Goal: Task Accomplishment & Management: Manage account settings

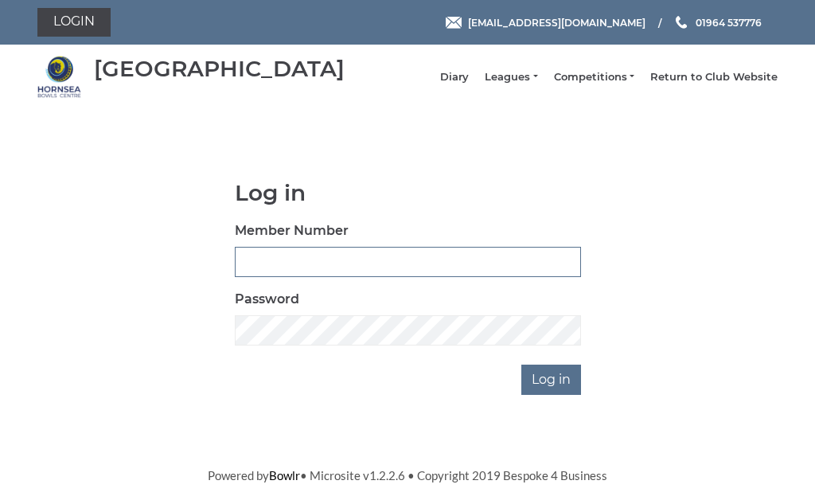
click at [356, 269] on input "Member Number" at bounding box center [408, 262] width 346 height 30
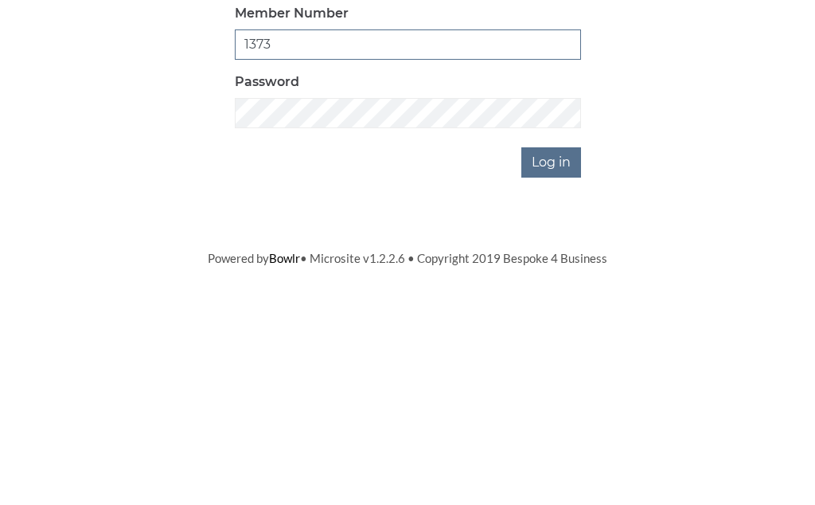
type input "1373"
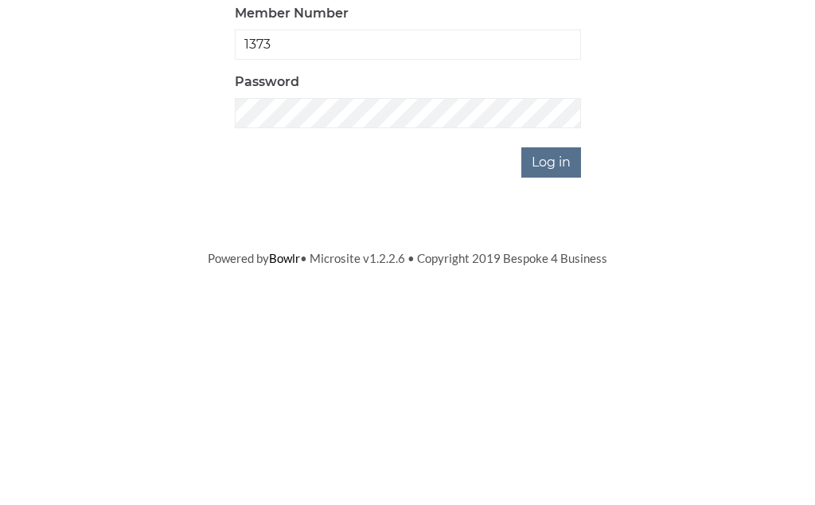
click at [562, 365] on input "Log in" at bounding box center [551, 380] width 60 height 30
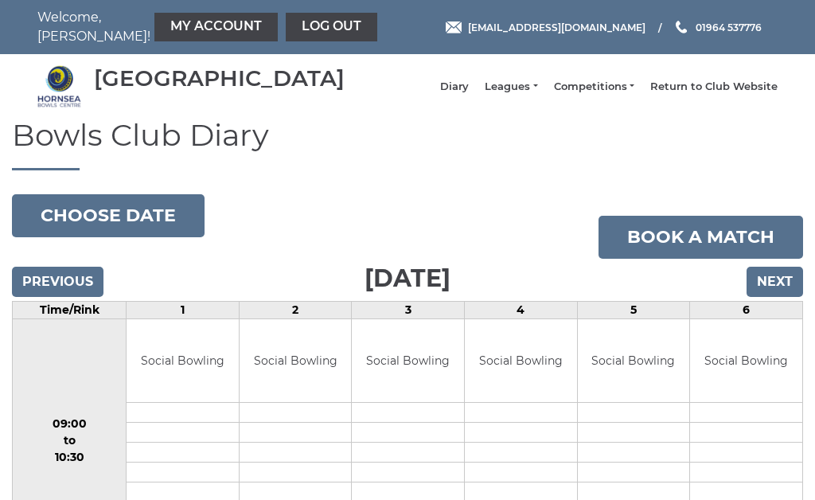
click at [789, 295] on input "Next" at bounding box center [775, 282] width 57 height 30
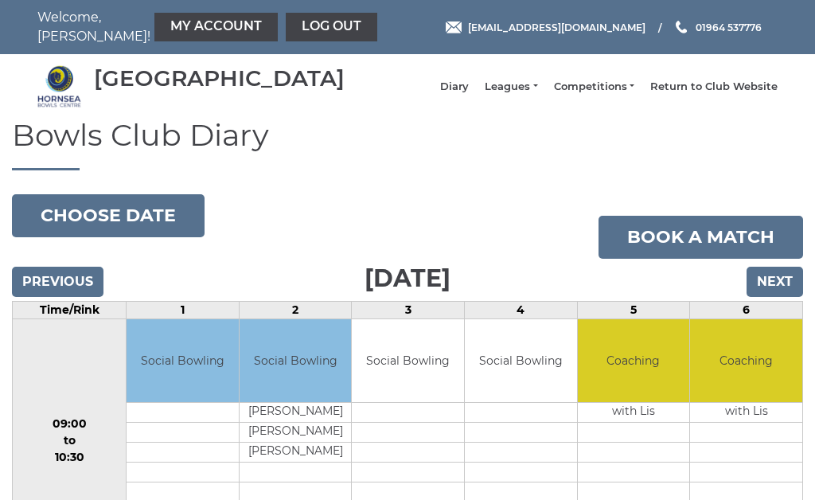
click at [776, 296] on input "Next" at bounding box center [775, 282] width 57 height 30
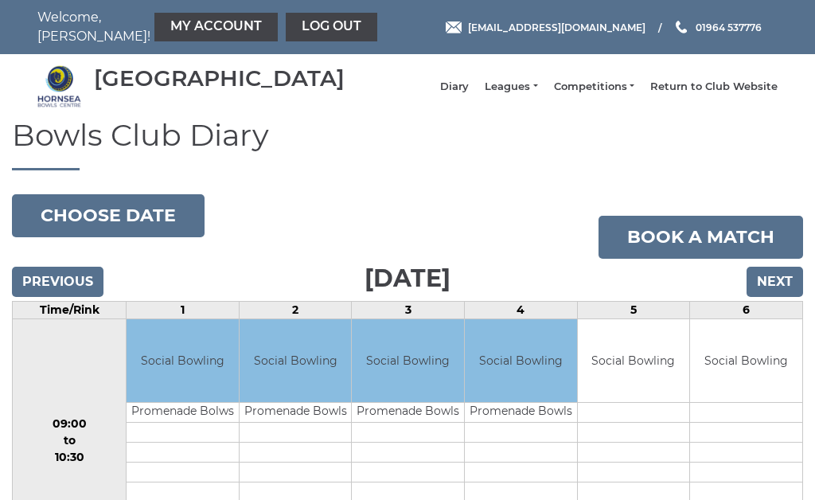
click at [189, 28] on link "My Account" at bounding box center [215, 27] width 123 height 29
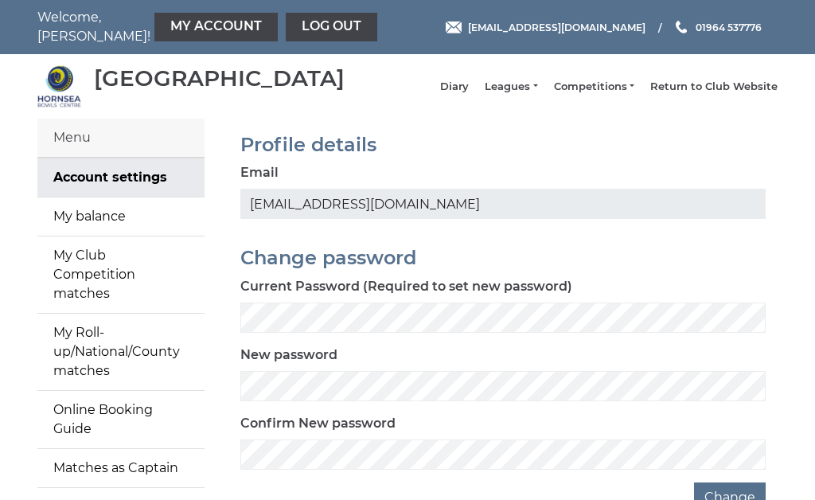
click at [119, 227] on link "My balance" at bounding box center [120, 216] width 167 height 38
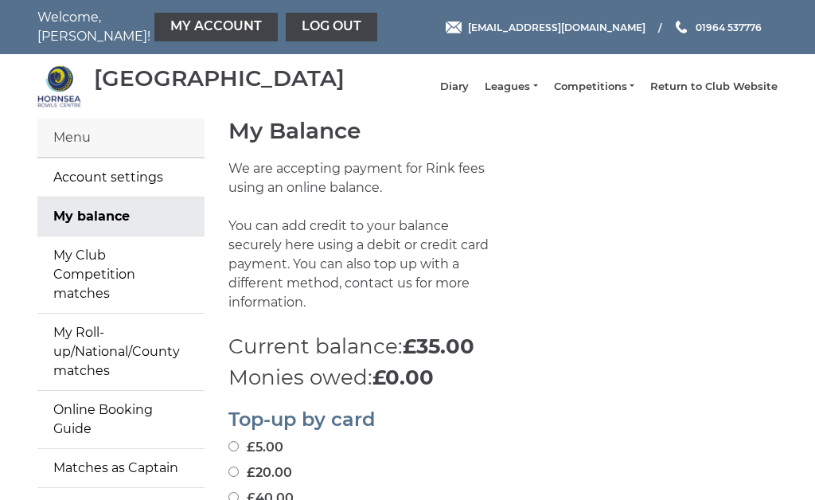
click at [298, 28] on link "Log out" at bounding box center [332, 27] width 92 height 29
